Goal: Transaction & Acquisition: Purchase product/service

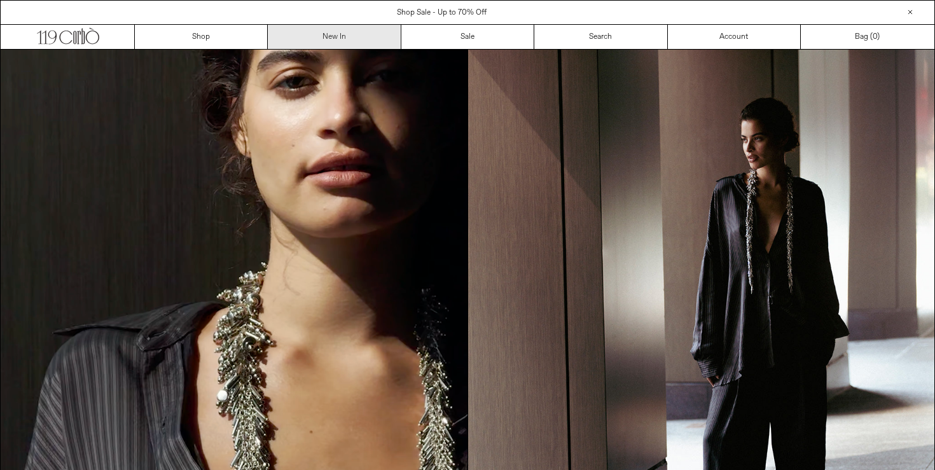
click at [359, 35] on link "New In" at bounding box center [334, 37] width 133 height 24
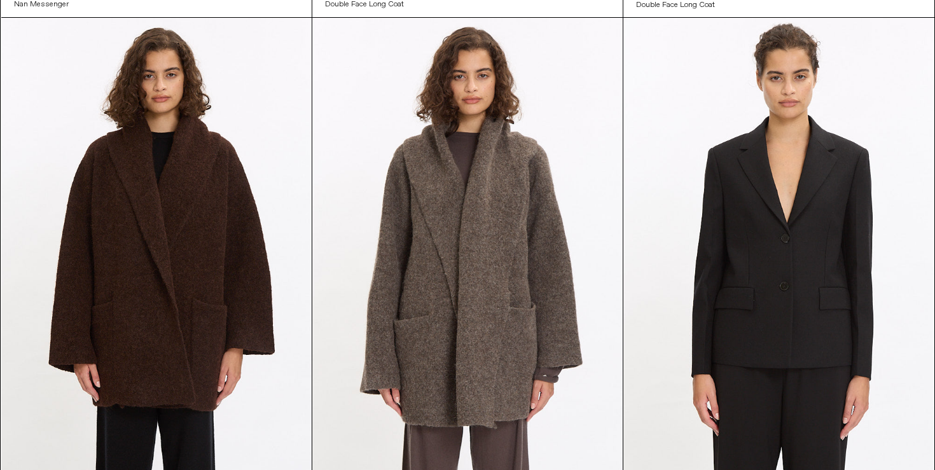
scroll to position [719, 0]
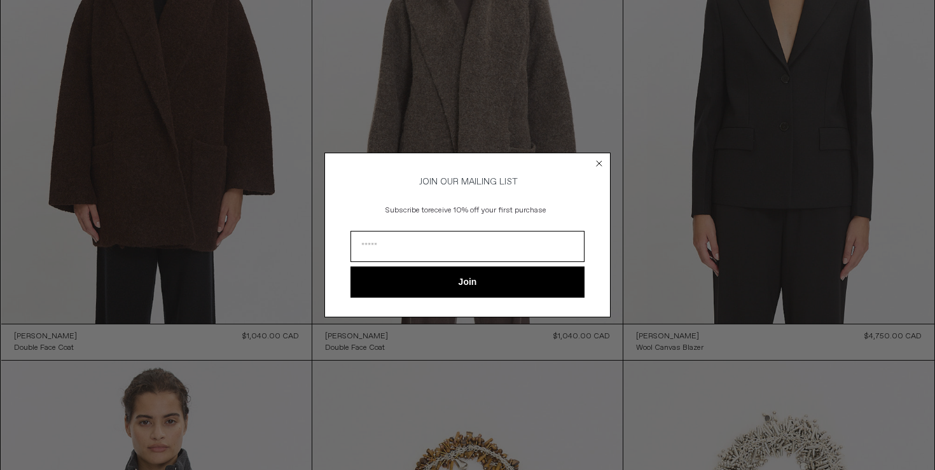
click at [599, 158] on circle "Close dialog" at bounding box center [599, 164] width 12 height 12
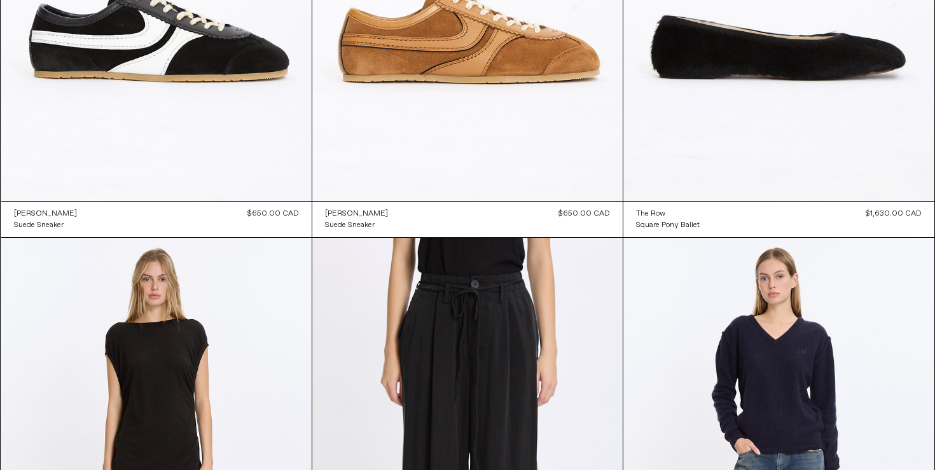
scroll to position [14912, 0]
